Goal: Check status: Check status

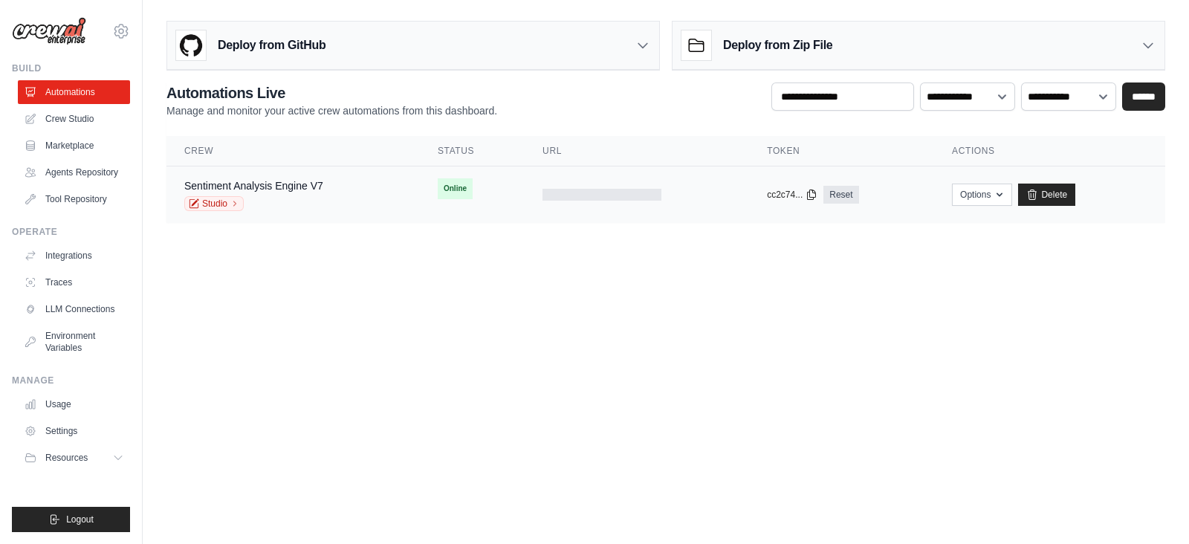
click at [565, 184] on td at bounding box center [637, 194] width 224 height 57
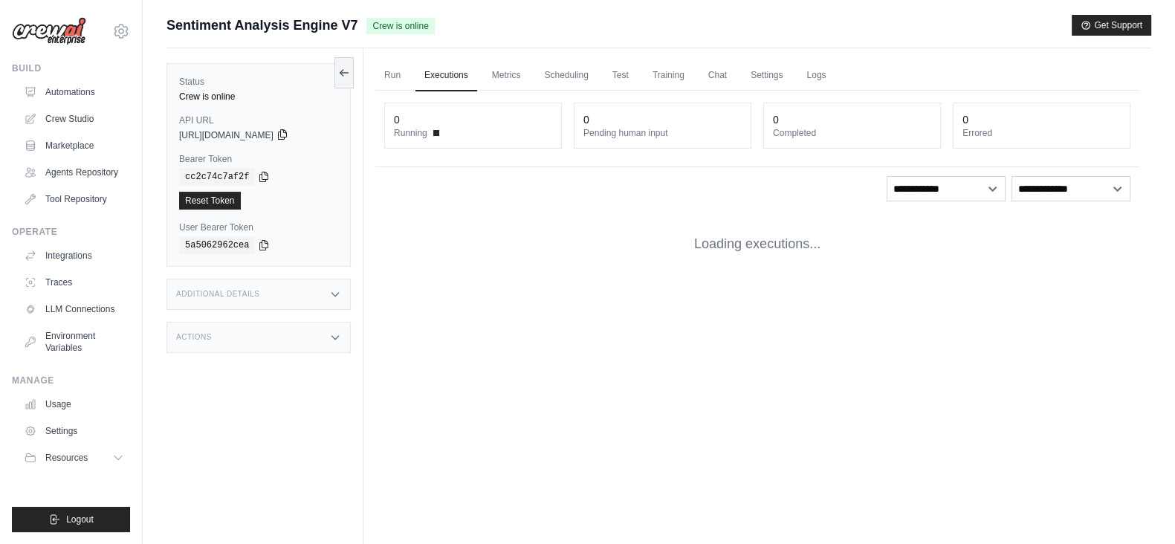
click at [288, 133] on icon at bounding box center [282, 135] width 12 height 12
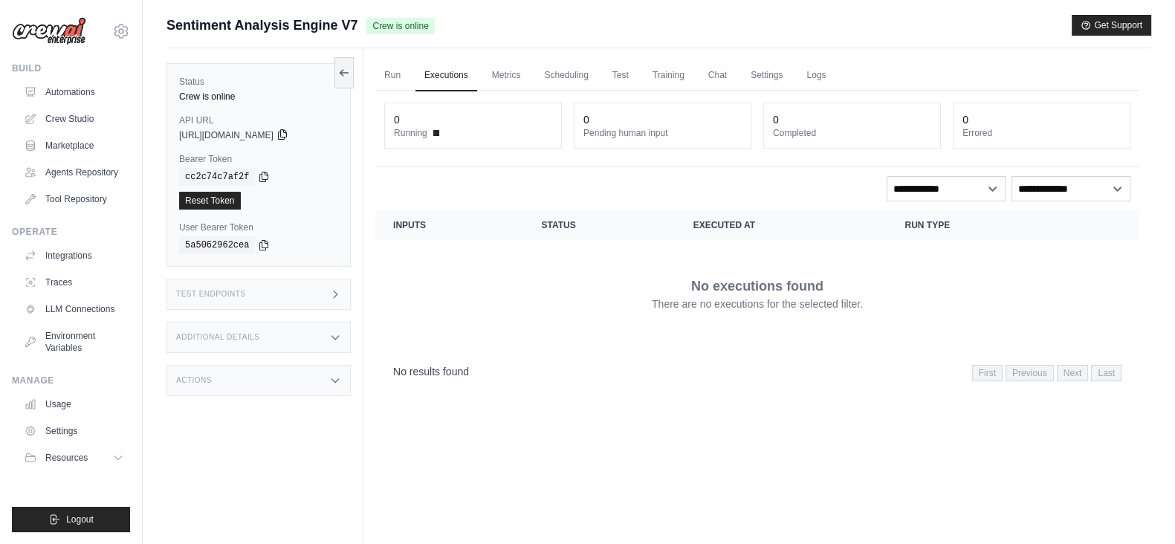
click at [288, 133] on icon at bounding box center [282, 135] width 12 height 12
click at [258, 183] on div "cc2c74c7af2f" at bounding box center [258, 177] width 159 height 18
click at [258, 174] on icon at bounding box center [264, 176] width 12 height 12
